Goal: Task Accomplishment & Management: Manage account settings

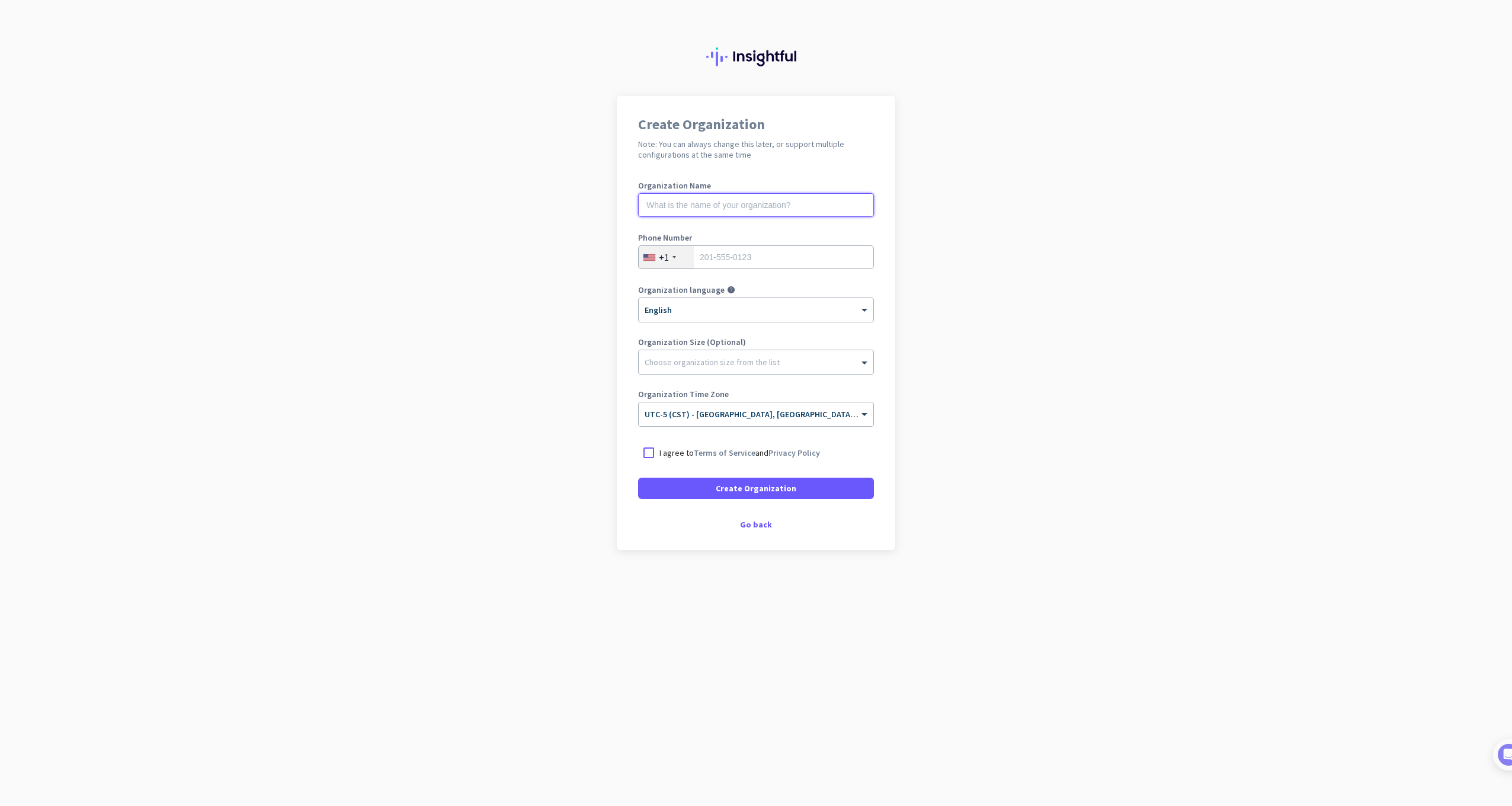
click at [769, 210] on input "text" at bounding box center [756, 205] width 236 height 24
type input "Mercor"
click at [765, 259] on input "tel" at bounding box center [756, 257] width 236 height 24
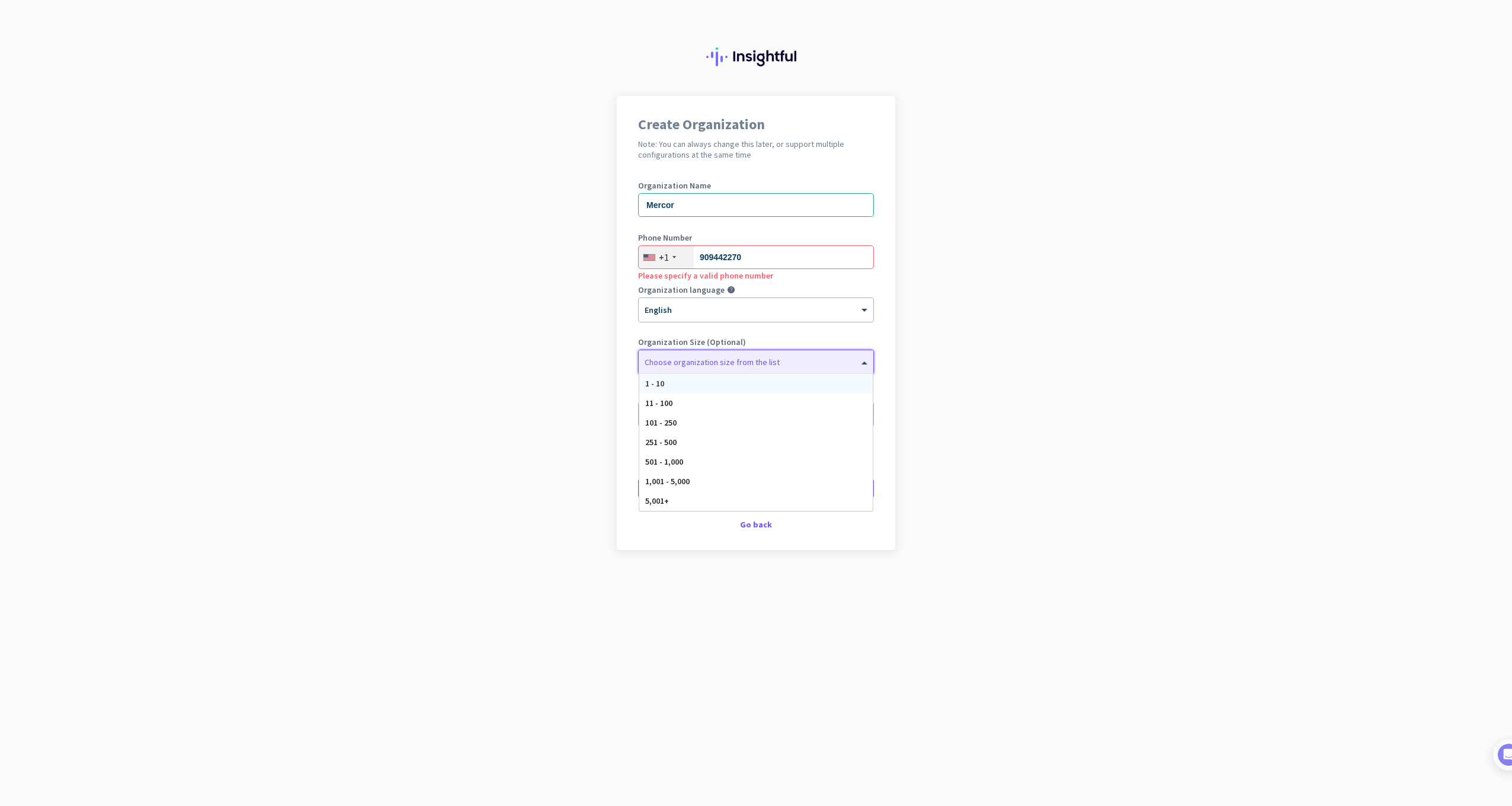
click at [811, 365] on div "Choose organization size from the list" at bounding box center [749, 362] width 220 height 10
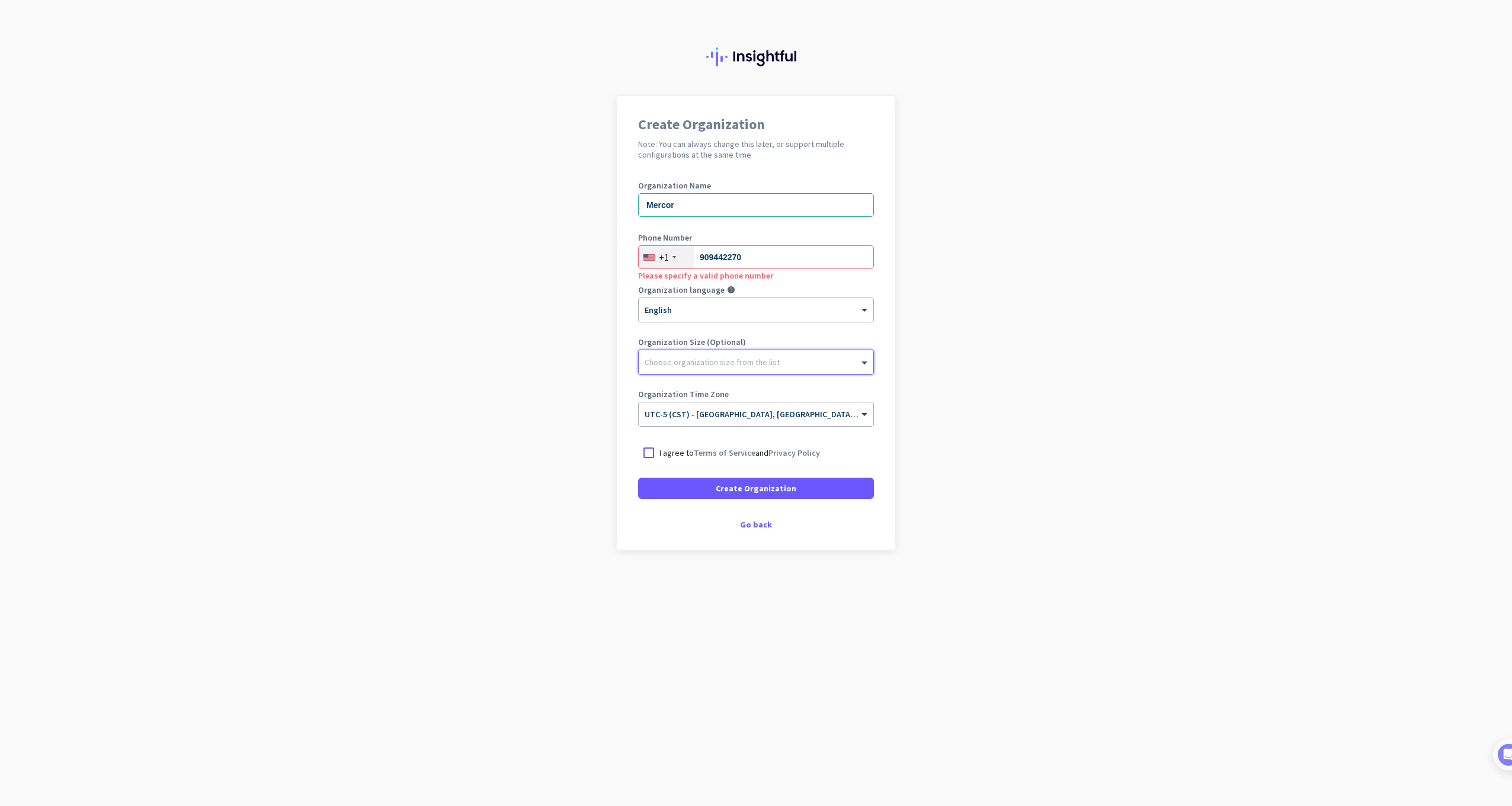
click at [791, 359] on div at bounding box center [756, 359] width 235 height 12
click at [742, 253] on input "909442270" at bounding box center [756, 257] width 236 height 24
click at [715, 256] on input "909442270" at bounding box center [756, 257] width 236 height 24
drag, startPoint x: 727, startPoint y: 257, endPoint x: 801, endPoint y: 284, distance: 78.8
click at [729, 257] on input "909442270" at bounding box center [756, 257] width 236 height 24
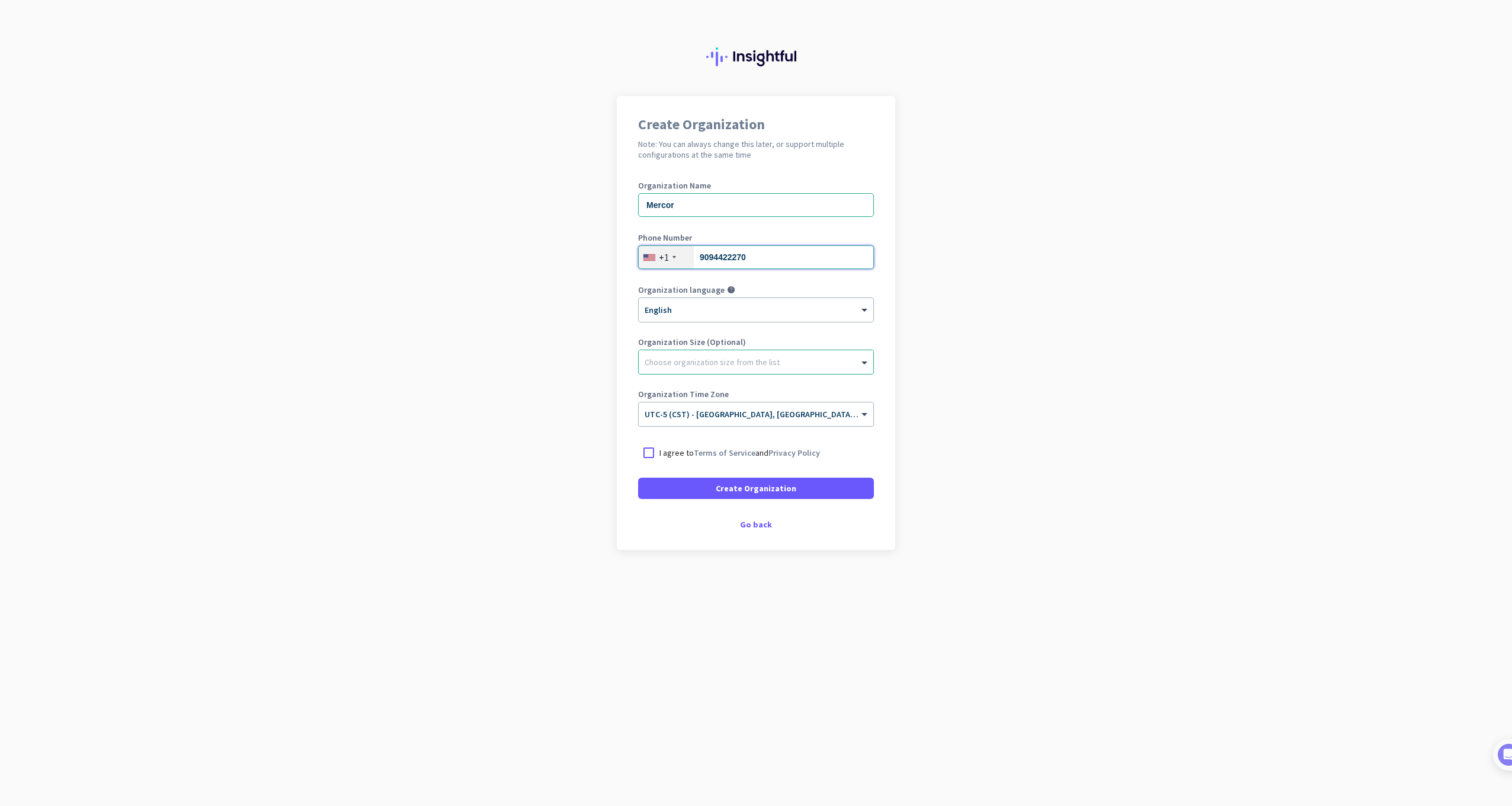
type input "9094422270"
click at [977, 394] on app-onboarding-organization "Create Organization Note: You can always change this later, or support multiple…" at bounding box center [756, 353] width 1512 height 514
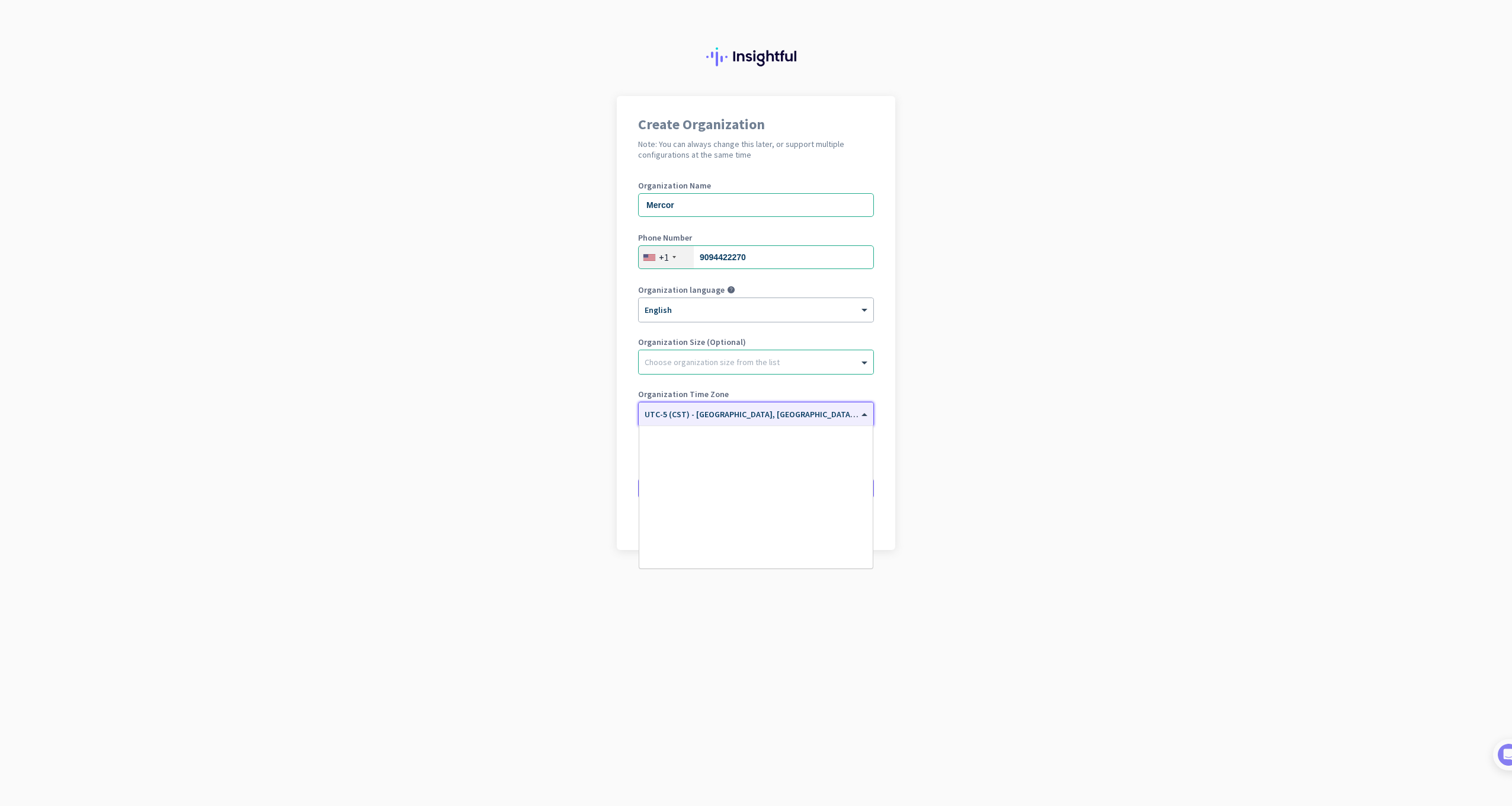
click at [818, 415] on div at bounding box center [756, 410] width 235 height 10
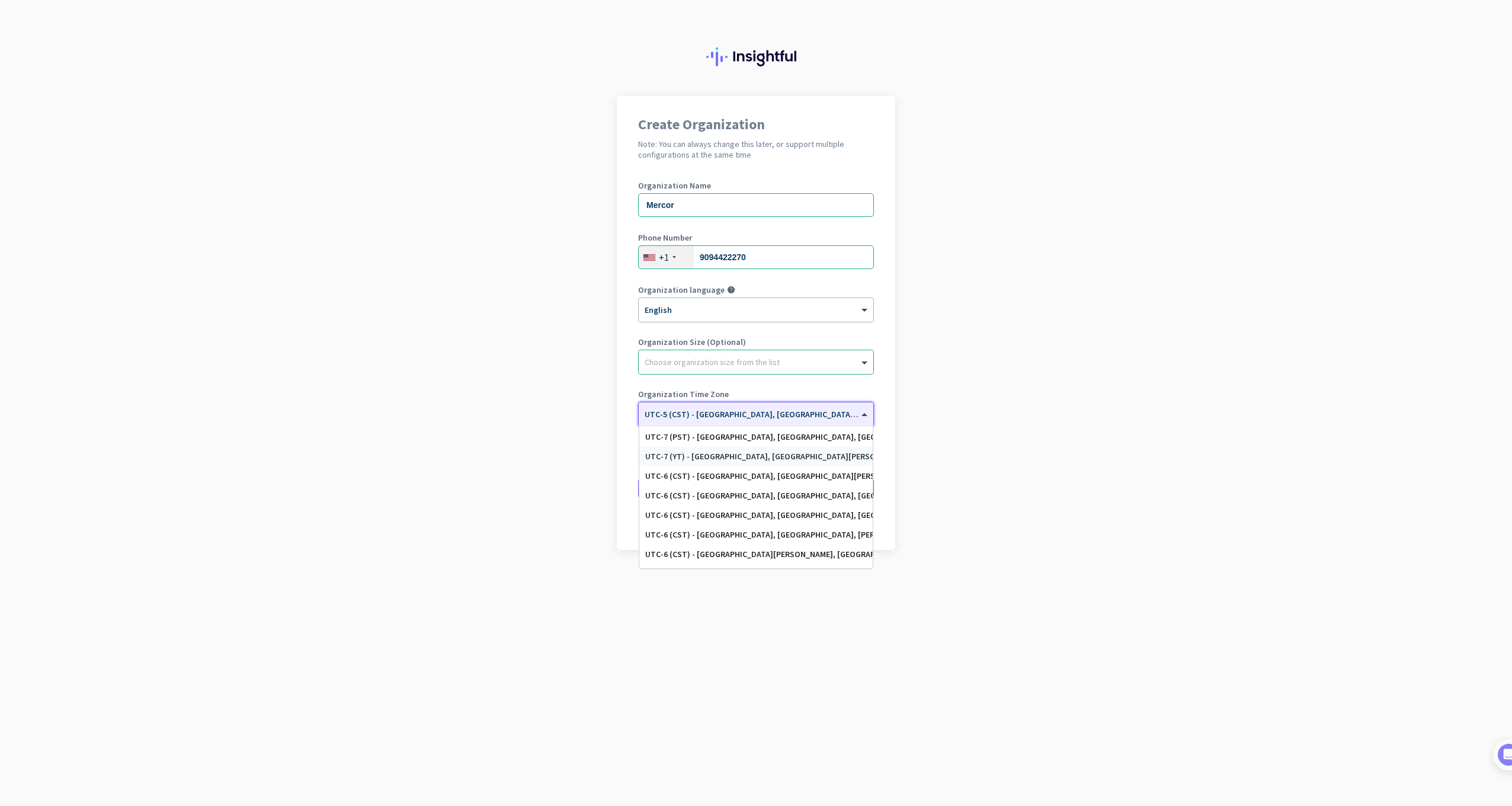
scroll to position [237, 0]
click at [765, 456] on div "UTC-7 (PST) - [GEOGRAPHIC_DATA], [GEOGRAPHIC_DATA], [GEOGRAPHIC_DATA][PERSON_NA…" at bounding box center [756, 453] width 222 height 10
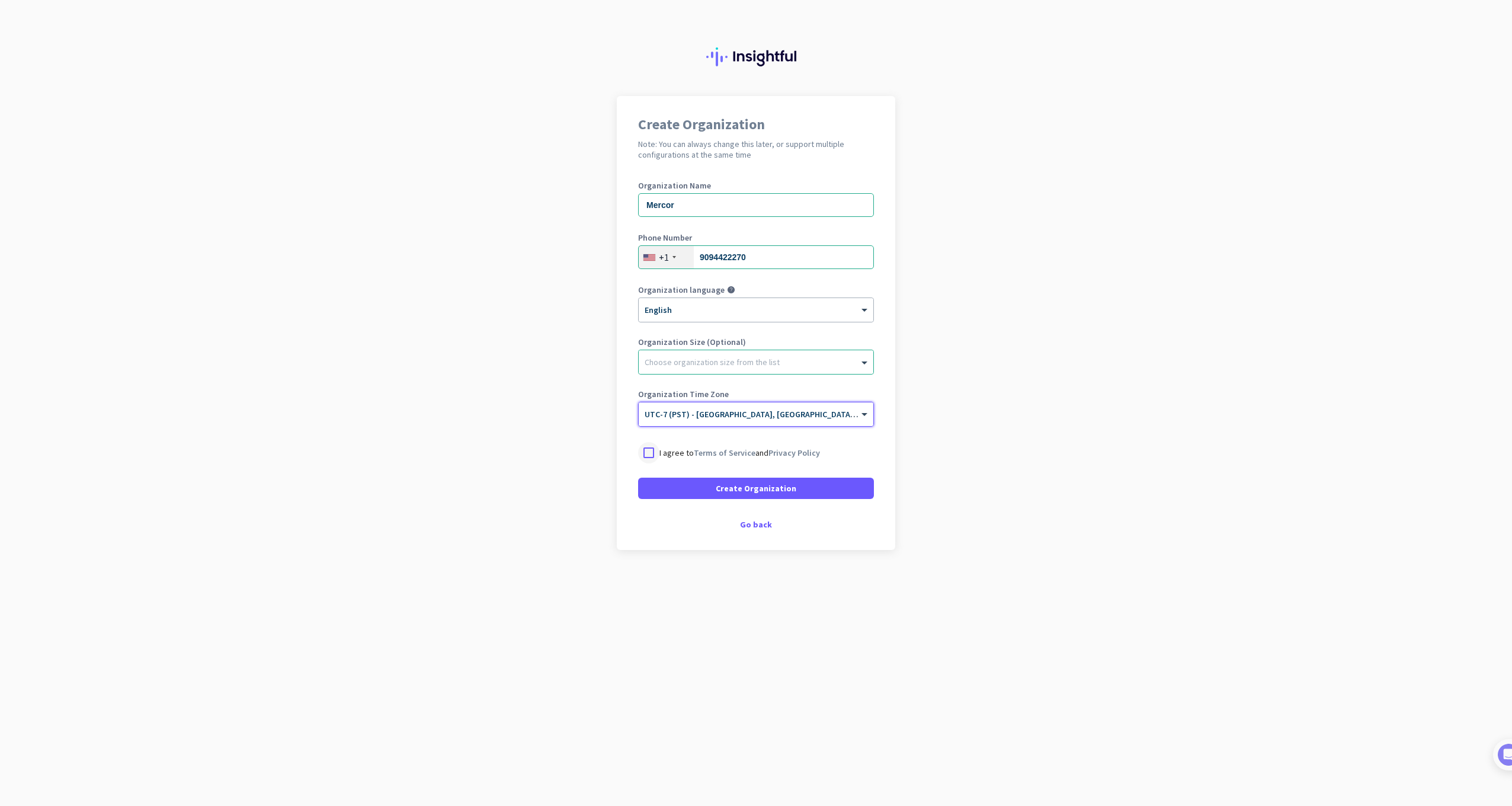
click at [648, 450] on div at bounding box center [648, 453] width 21 height 21
click at [714, 478] on span at bounding box center [756, 489] width 236 height 29
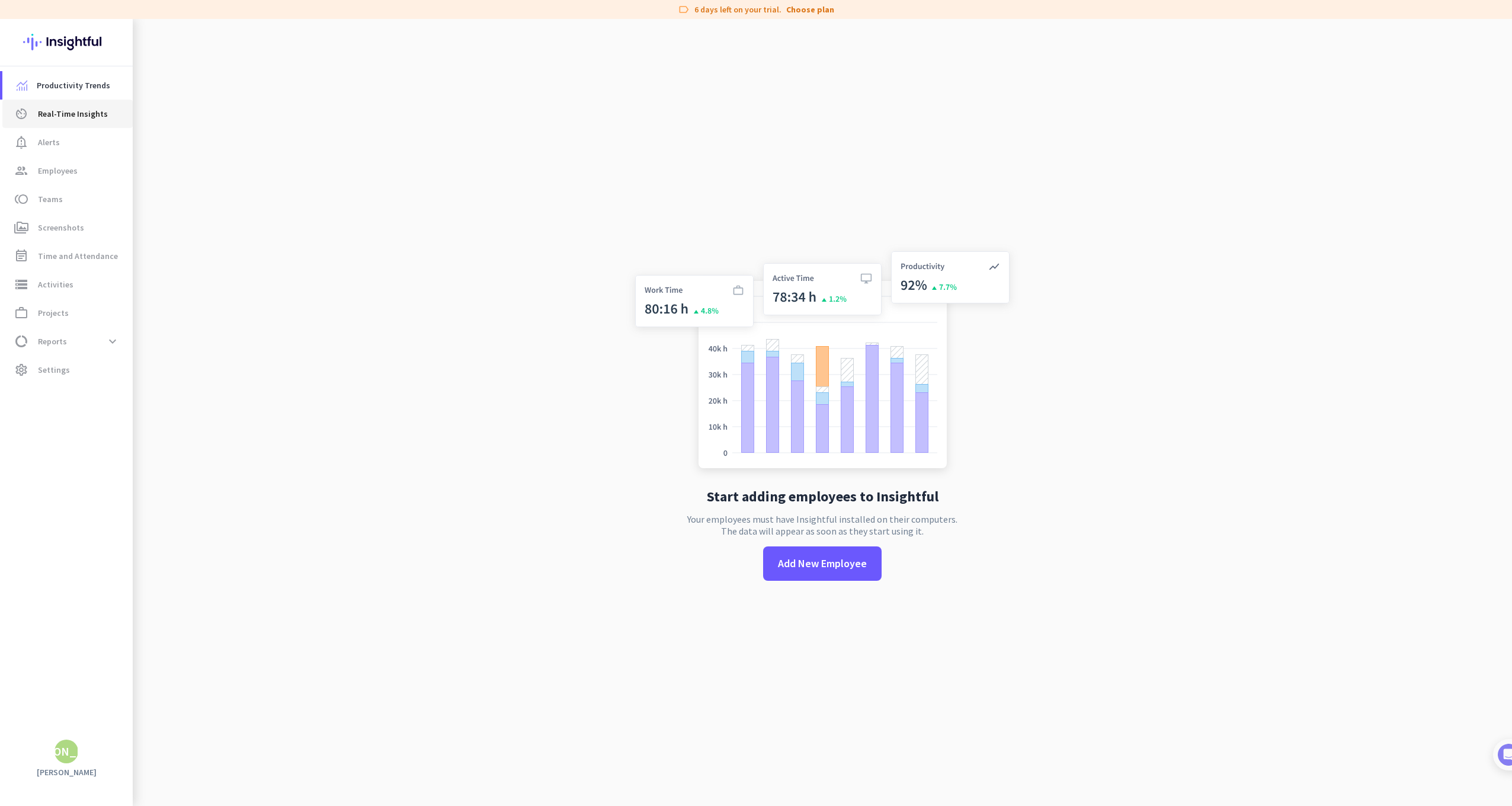
click at [75, 120] on span "Real-Time Insights" at bounding box center [73, 113] width 70 height 14
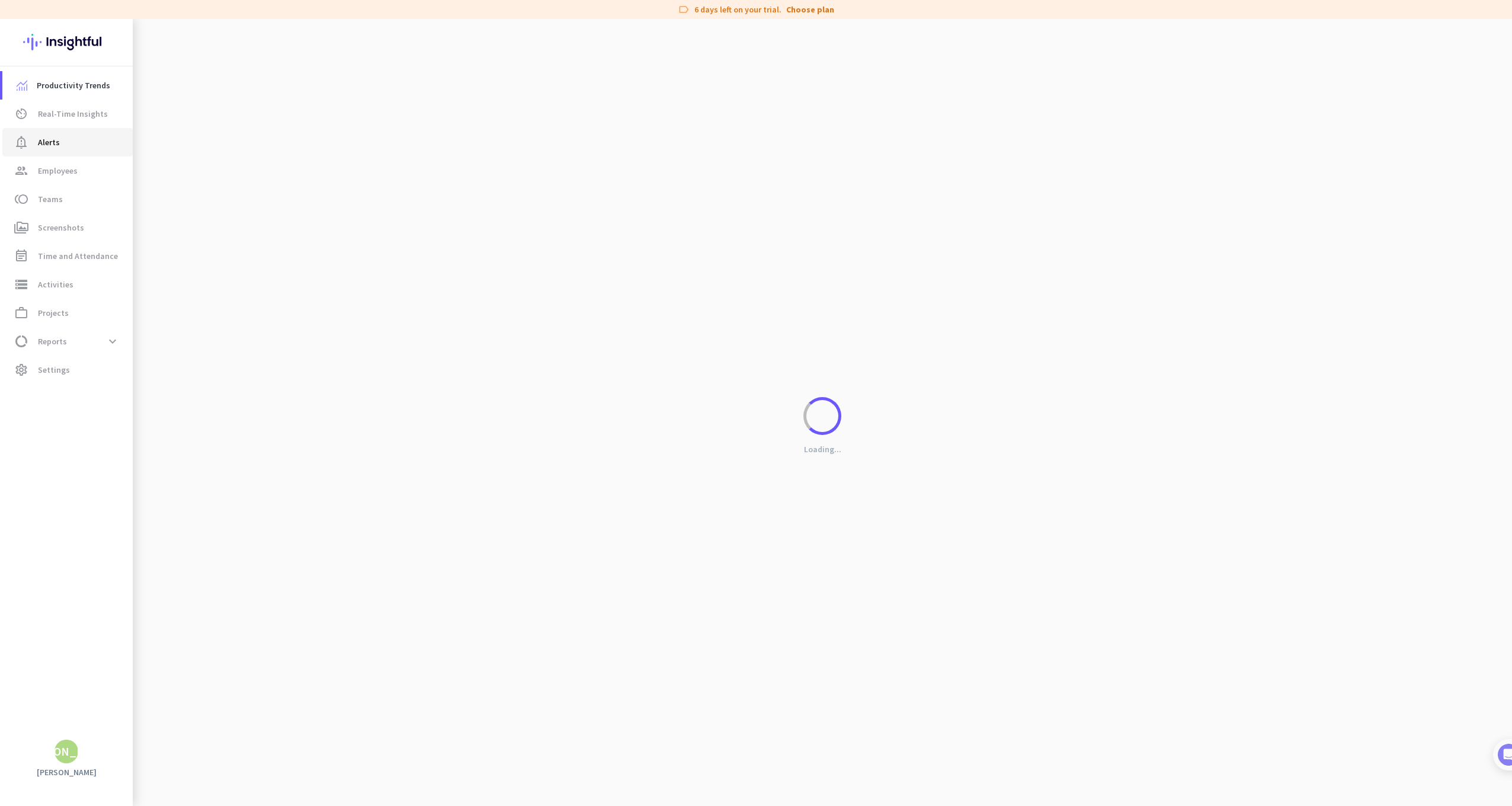
click at [65, 139] on span "notification_important Alerts" at bounding box center [67, 142] width 111 height 14
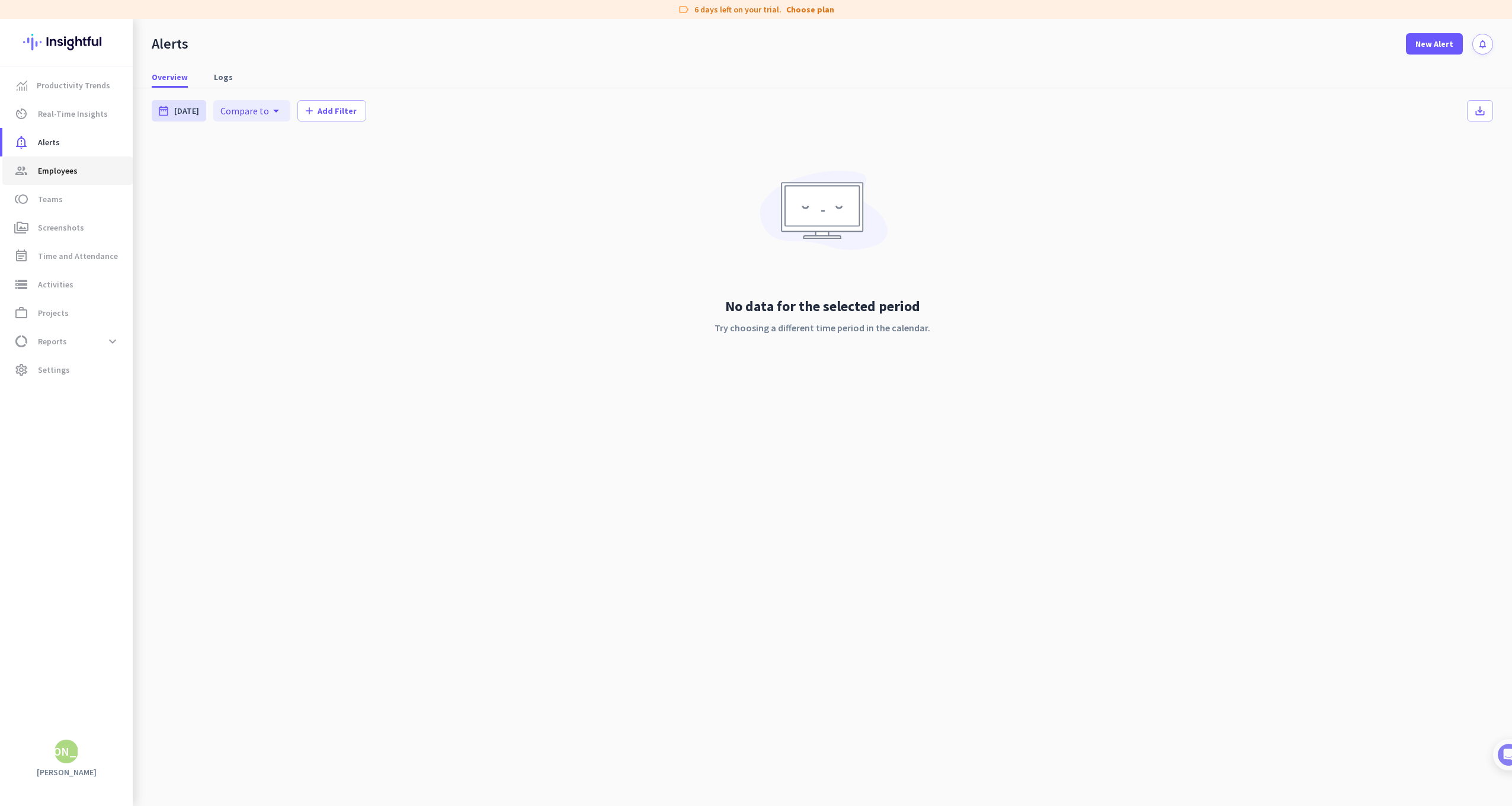
click at [74, 167] on span "Employees" at bounding box center [57, 171] width 40 height 14
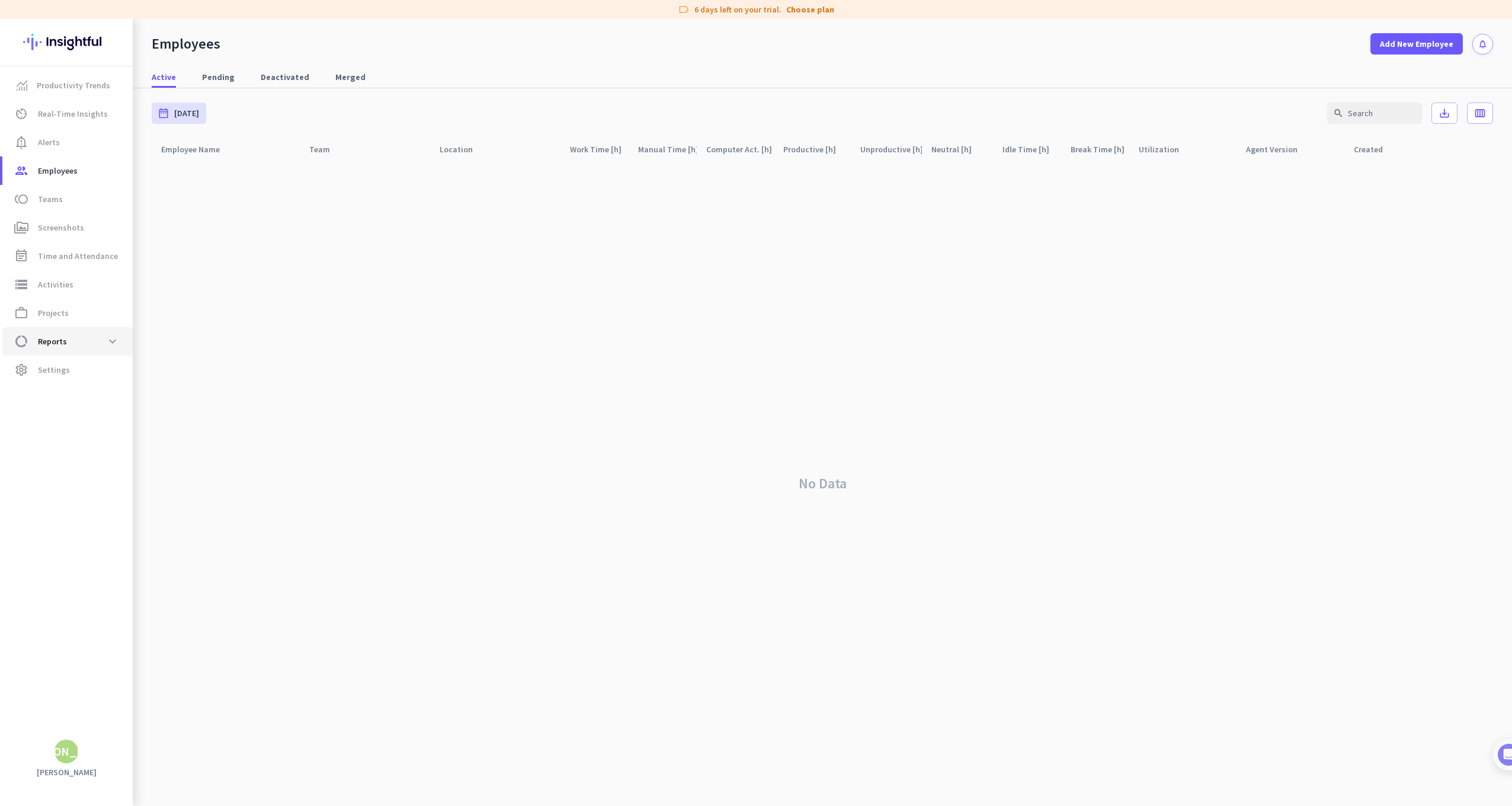
click at [88, 341] on span "data_usage Reports expand_more" at bounding box center [67, 341] width 111 height 21
click at [88, 309] on span "work_outline Projects" at bounding box center [67, 312] width 111 height 14
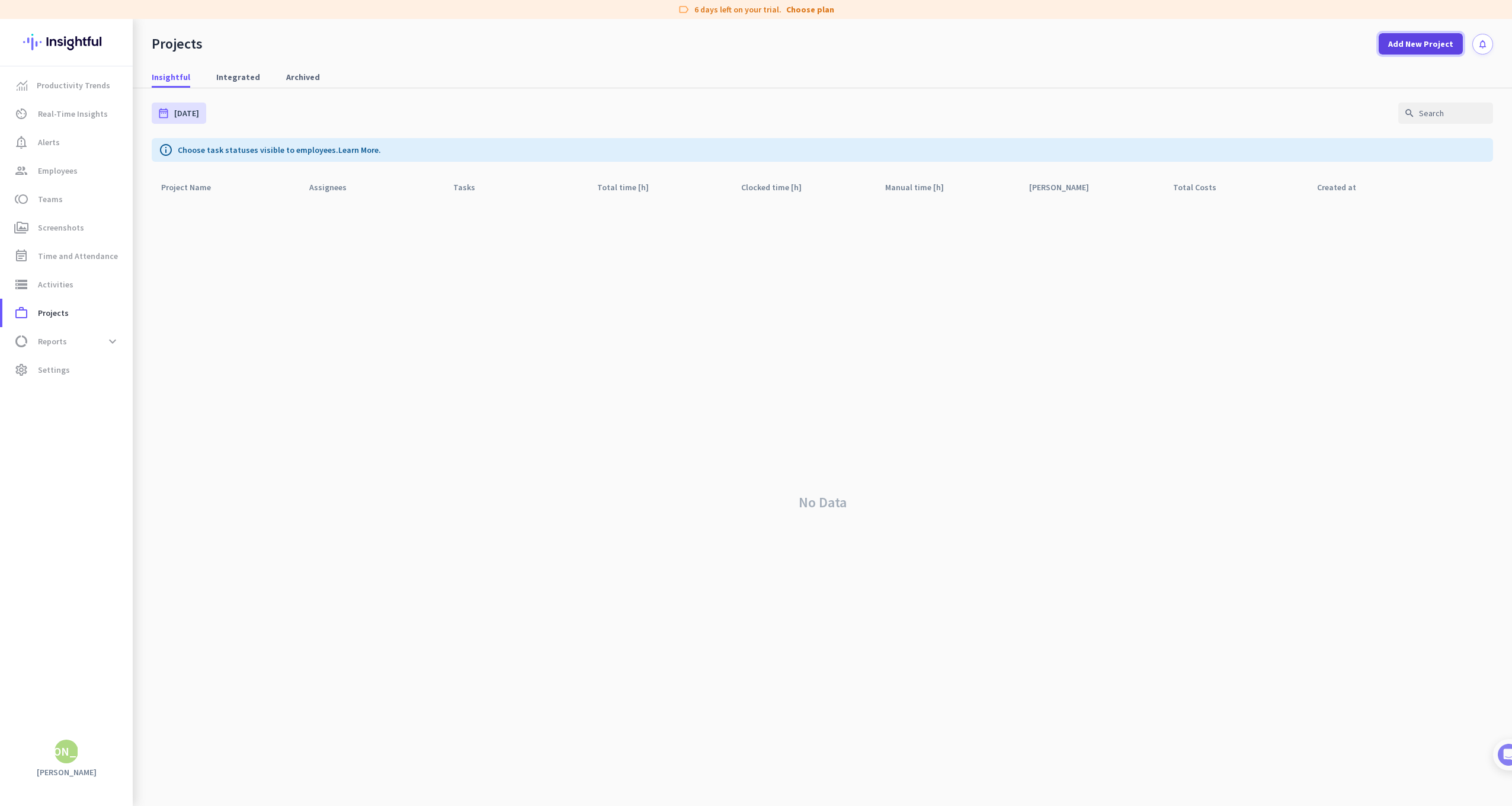
click at [1437, 40] on span "Add New Project" at bounding box center [1420, 43] width 65 height 12
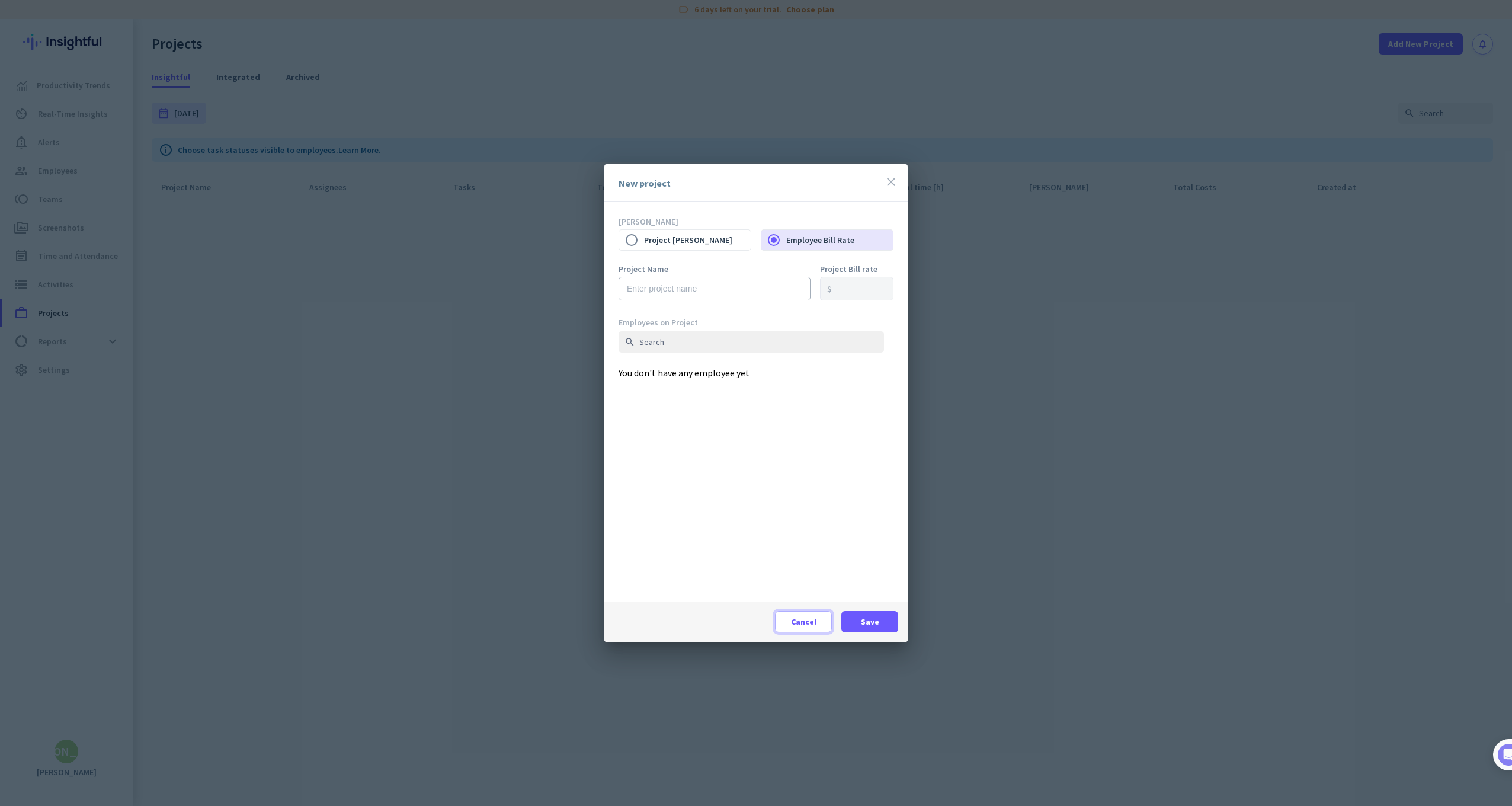
drag, startPoint x: 812, startPoint y: 614, endPoint x: 697, endPoint y: 560, distance: 127.0
click at [812, 614] on span at bounding box center [803, 622] width 56 height 29
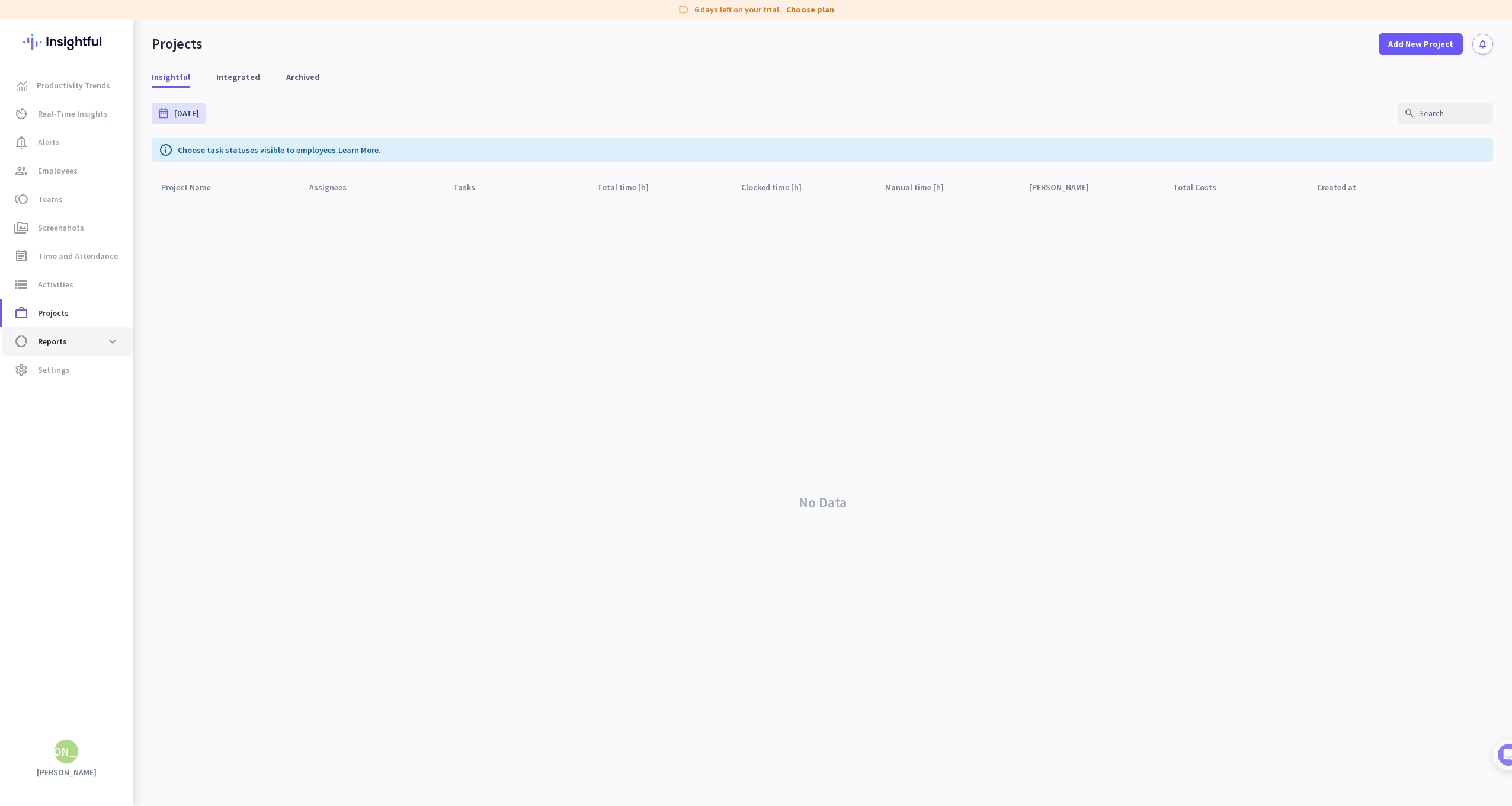
click at [89, 352] on span "data_usage Reports expand_more" at bounding box center [67, 341] width 111 height 21
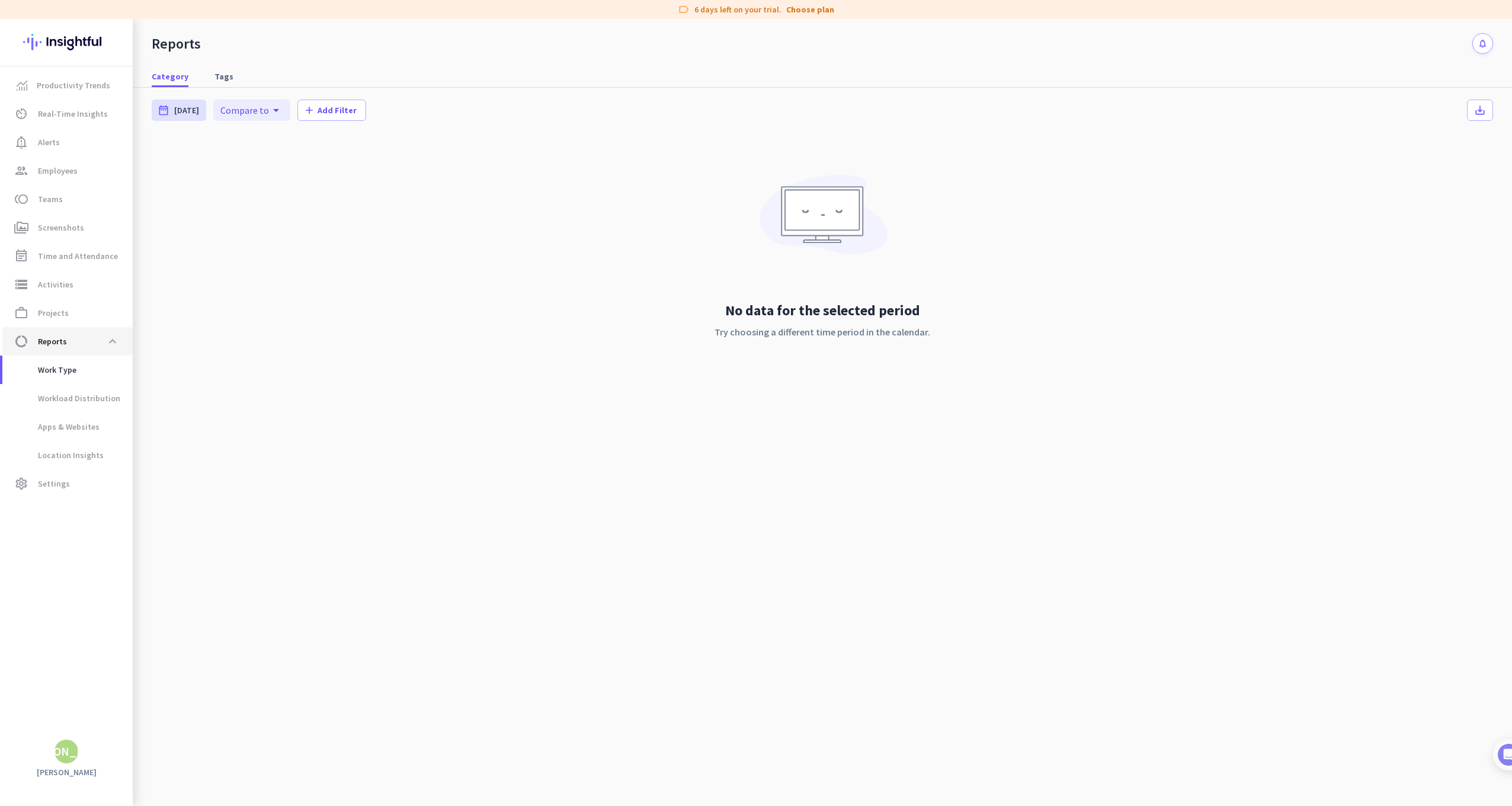
click at [90, 352] on span "data_usage Reports expand_less" at bounding box center [67, 341] width 111 height 21
click at [65, 747] on div "[PERSON_NAME]" at bounding box center [67, 752] width 89 height 12
click at [145, 666] on span "Personal Settings" at bounding box center [129, 665] width 72 height 10
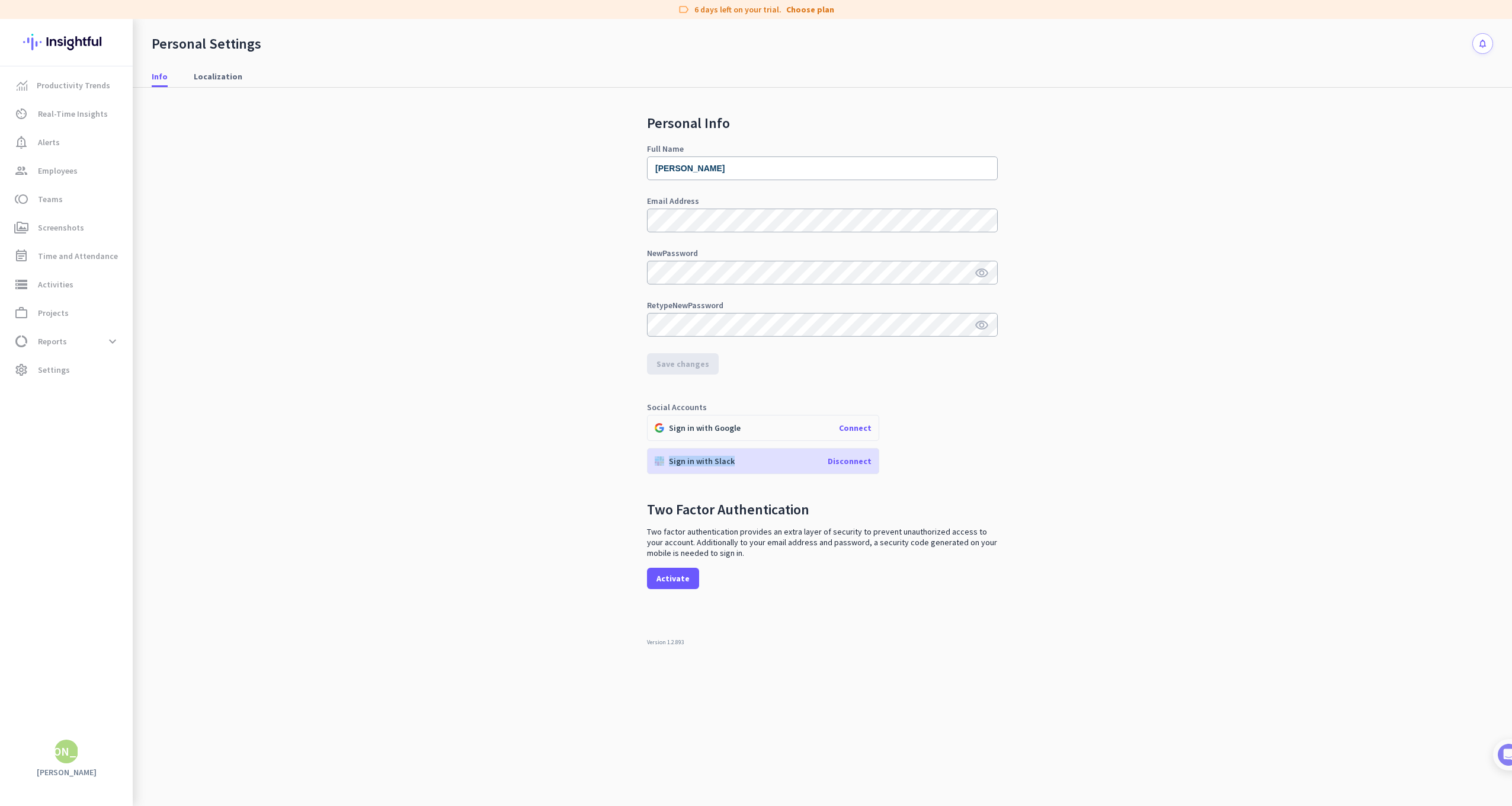
drag, startPoint x: 750, startPoint y: 457, endPoint x: 647, endPoint y: 451, distance: 103.2
click at [647, 451] on div "Sign in with Slack Disconnect" at bounding box center [763, 461] width 232 height 26
drag, startPoint x: 647, startPoint y: 451, endPoint x: 549, endPoint y: 398, distance: 111.4
click at [553, 397] on div "Personal Info Full Name [PERSON_NAME] Email Address New Password visibility Ret…" at bounding box center [822, 438] width 1341 height 702
click at [61, 76] on link "Productivity Trends" at bounding box center [67, 85] width 130 height 29
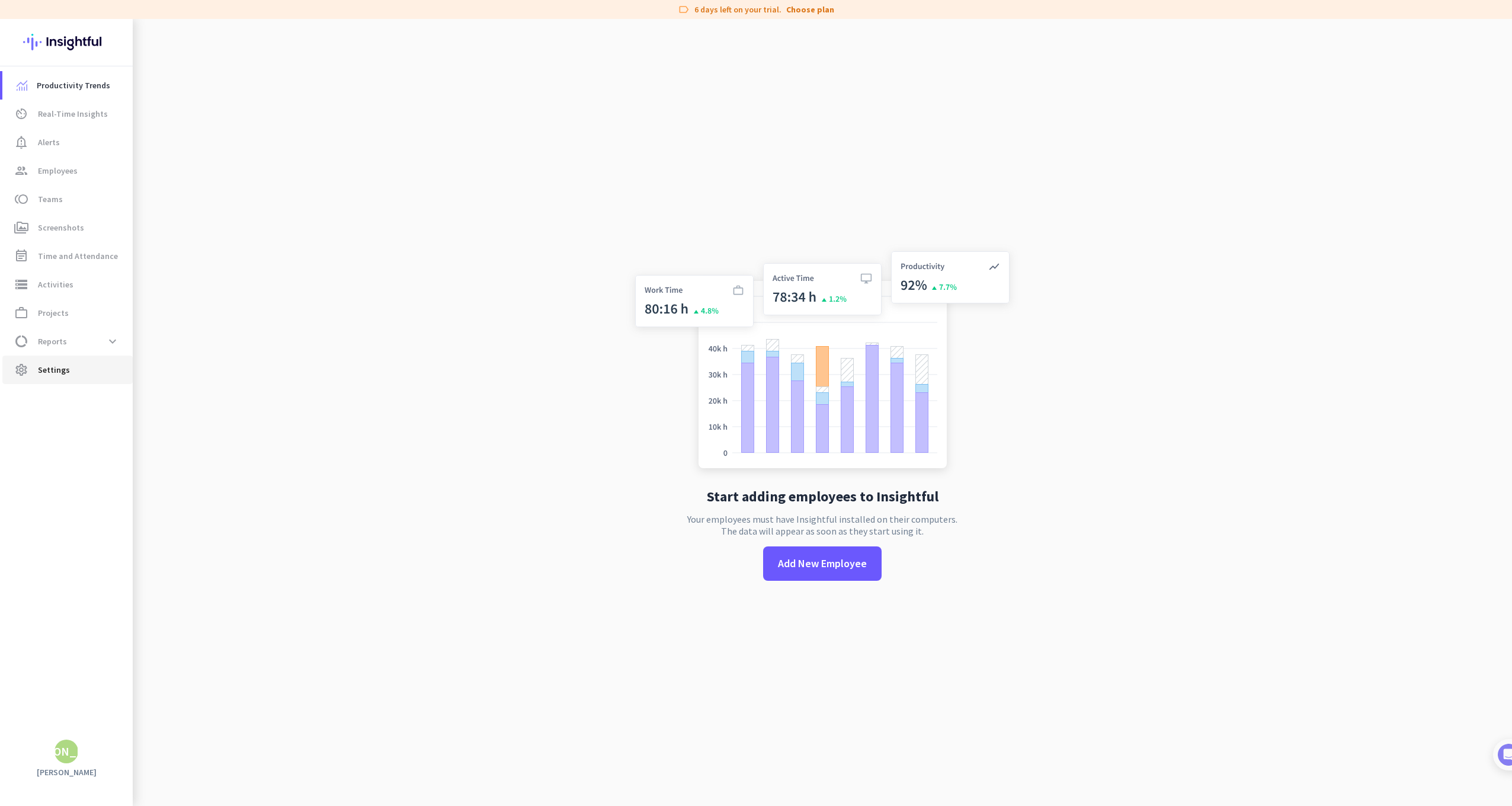
click at [76, 369] on span "settings Settings" at bounding box center [67, 369] width 111 height 14
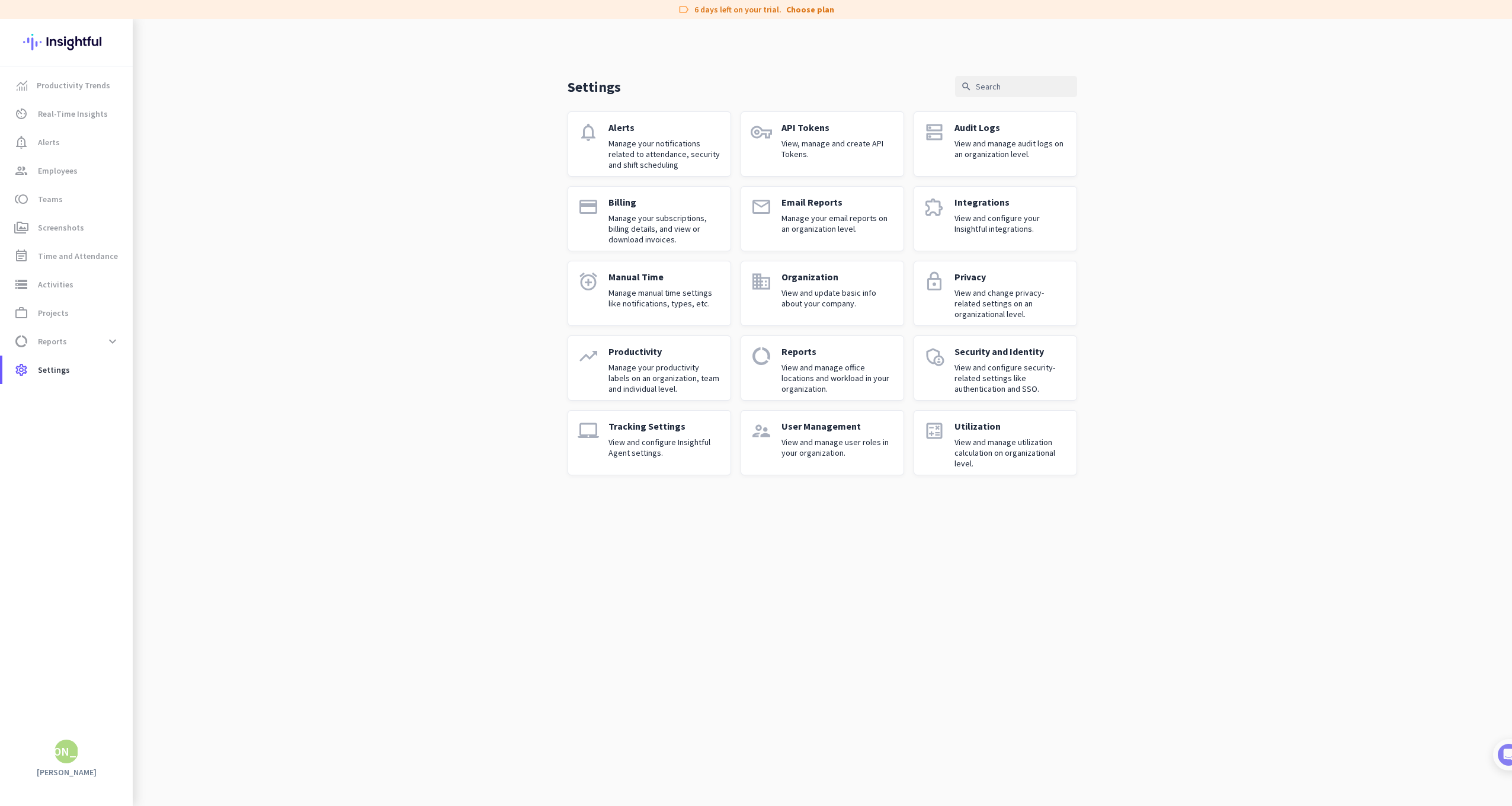
click at [74, 762] on app-letter-avatar "[PERSON_NAME]" at bounding box center [66, 752] width 24 height 24
click at [136, 737] on span "Sign out" at bounding box center [130, 729] width 90 height 21
